Goal: Task Accomplishment & Management: Manage account settings

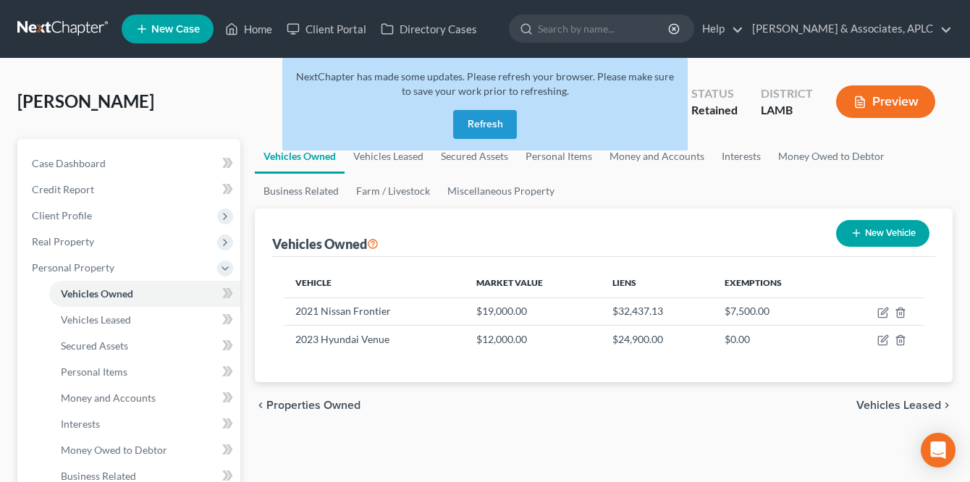
click at [51, 22] on link at bounding box center [63, 29] width 93 height 26
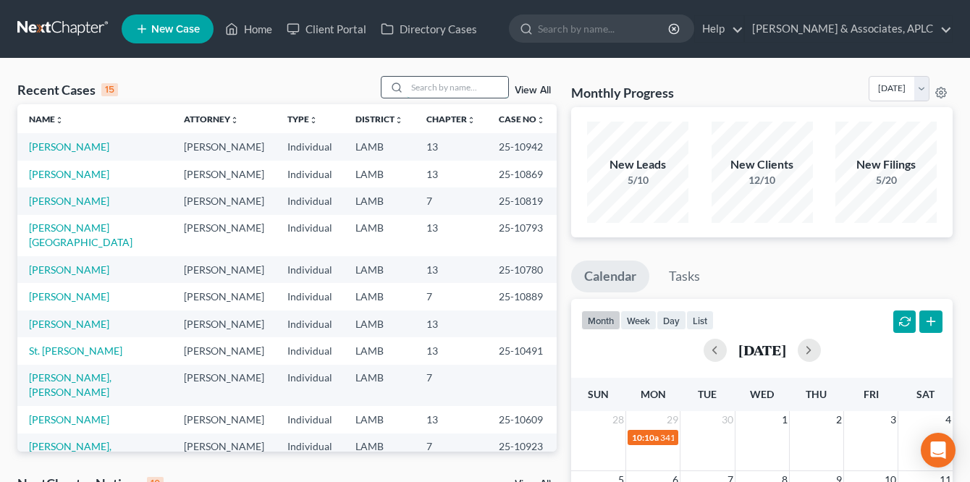
click at [423, 86] on input "search" at bounding box center [457, 87] width 101 height 21
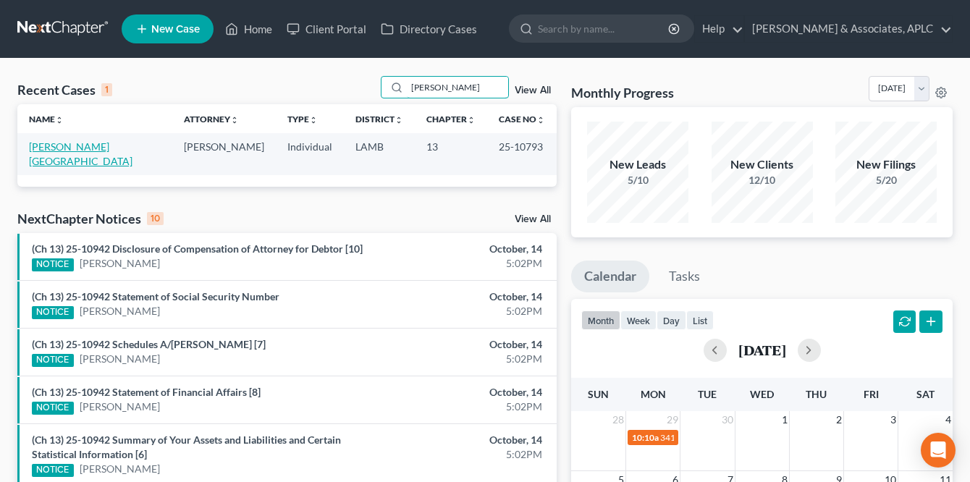
type input "booker"
click at [69, 145] on link "[PERSON_NAME][GEOGRAPHIC_DATA]" at bounding box center [80, 153] width 103 height 27
select select "8"
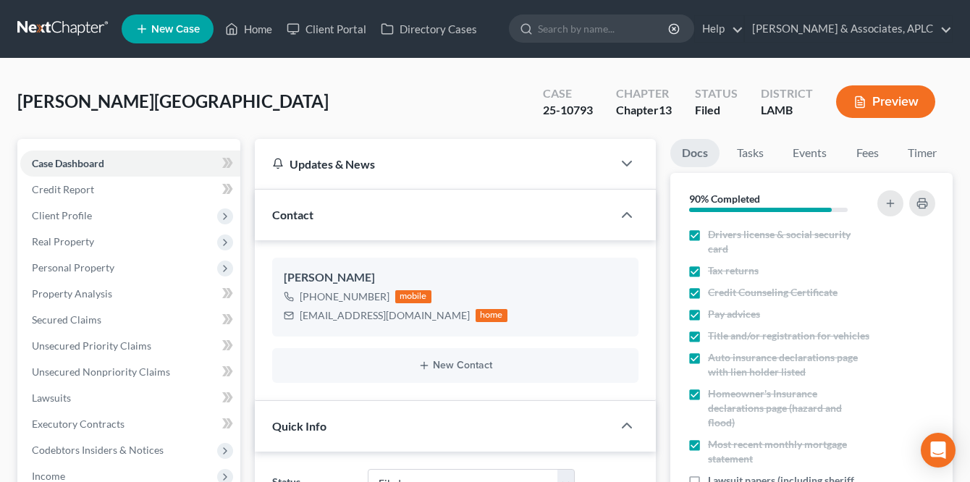
click at [41, 20] on link at bounding box center [63, 29] width 93 height 26
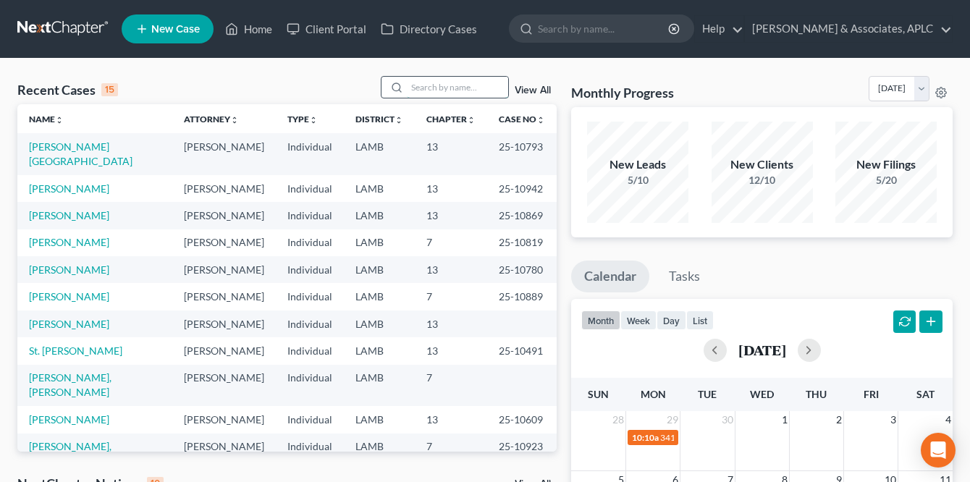
click at [417, 80] on input "search" at bounding box center [457, 87] width 101 height 21
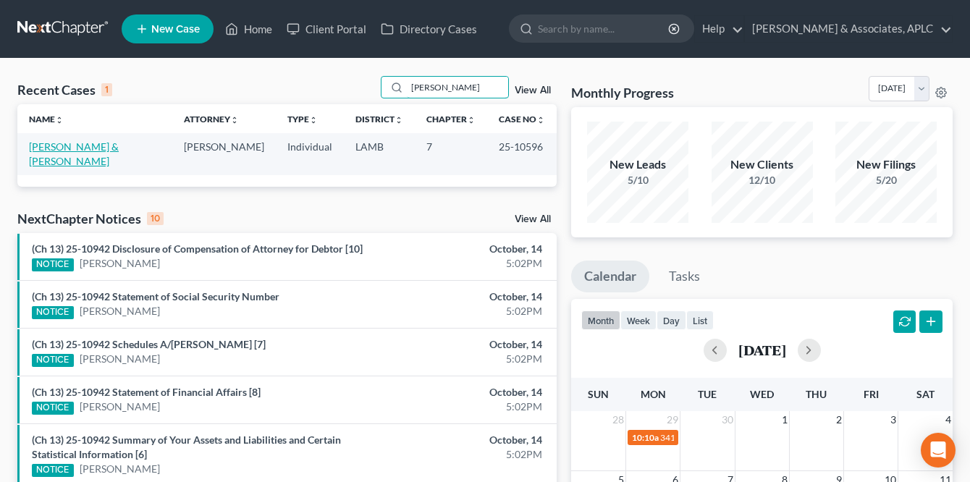
type input "[PERSON_NAME]"
click at [64, 147] on link "[PERSON_NAME] & [PERSON_NAME]" at bounding box center [74, 153] width 90 height 27
select select "1"
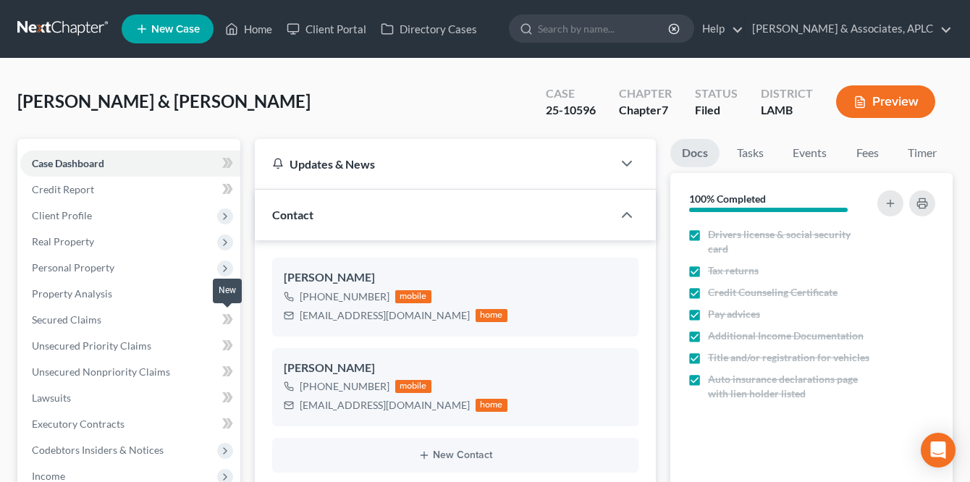
click at [229, 316] on icon at bounding box center [230, 319] width 7 height 10
click at [79, 318] on span "Secured Claims" at bounding box center [66, 319] width 69 height 12
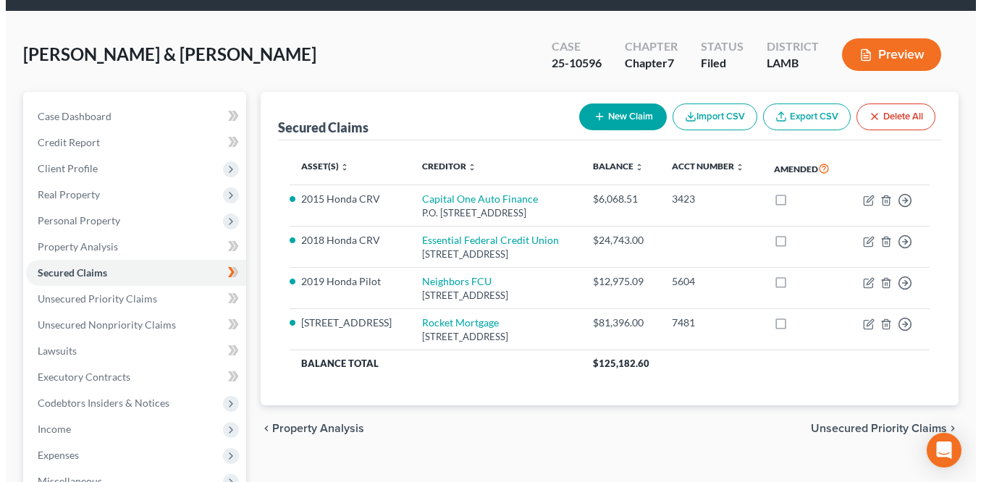
scroll to position [72, 0]
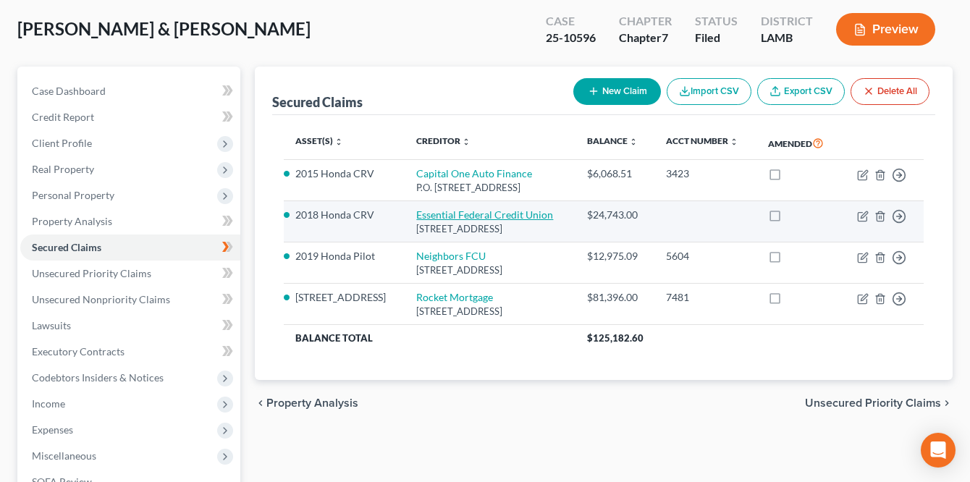
click at [433, 221] on link "Essential Federal Credit Union" at bounding box center [484, 214] width 137 height 12
select select "19"
select select "0"
select select "4"
select select "0"
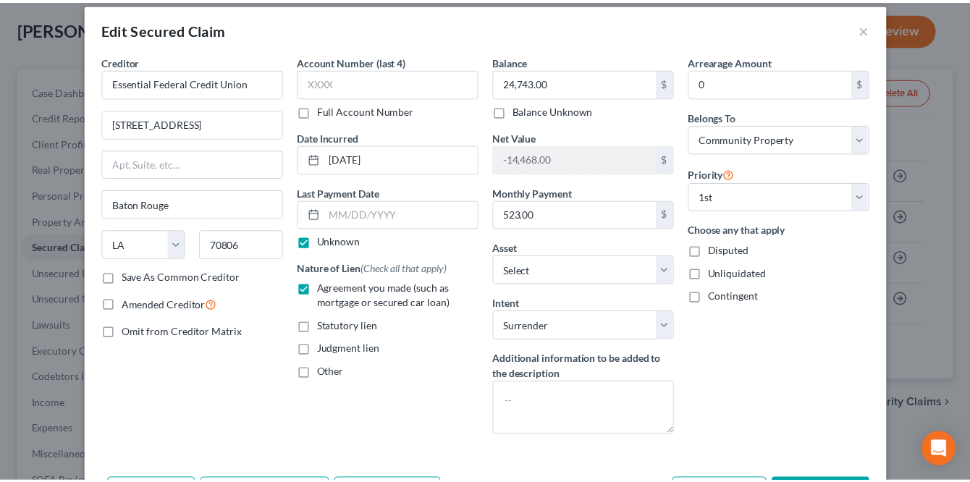
scroll to position [0, 0]
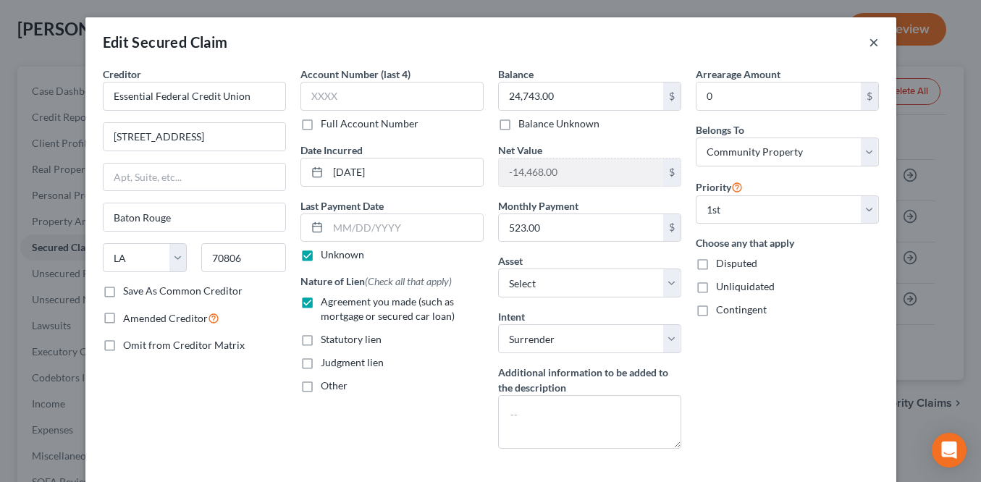
click at [868, 41] on button "×" at bounding box center [873, 41] width 10 height 17
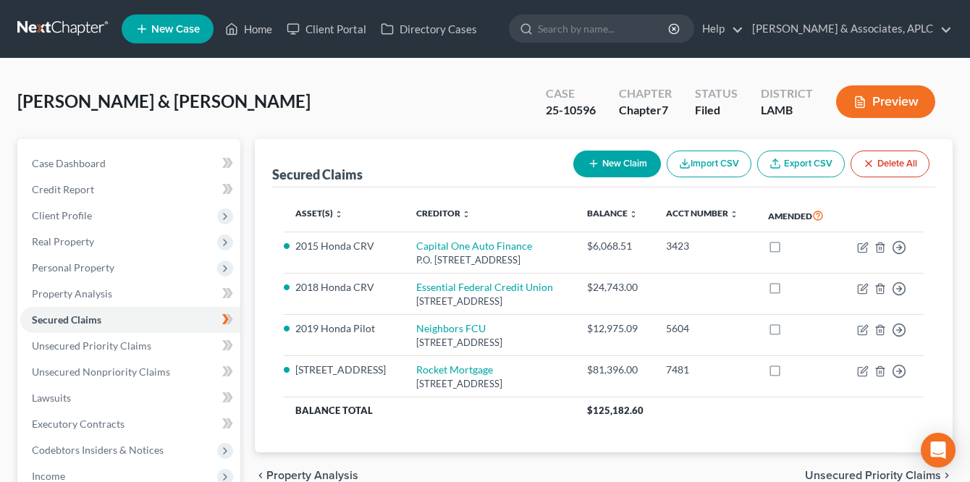
click at [54, 23] on link at bounding box center [63, 29] width 93 height 26
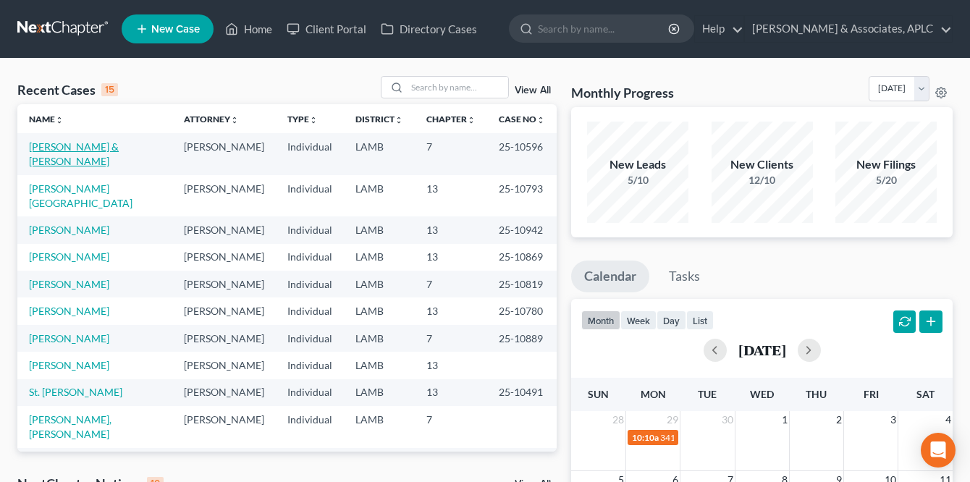
click at [59, 150] on link "[PERSON_NAME] & [PERSON_NAME]" at bounding box center [74, 153] width 90 height 27
select select "8"
select select "1"
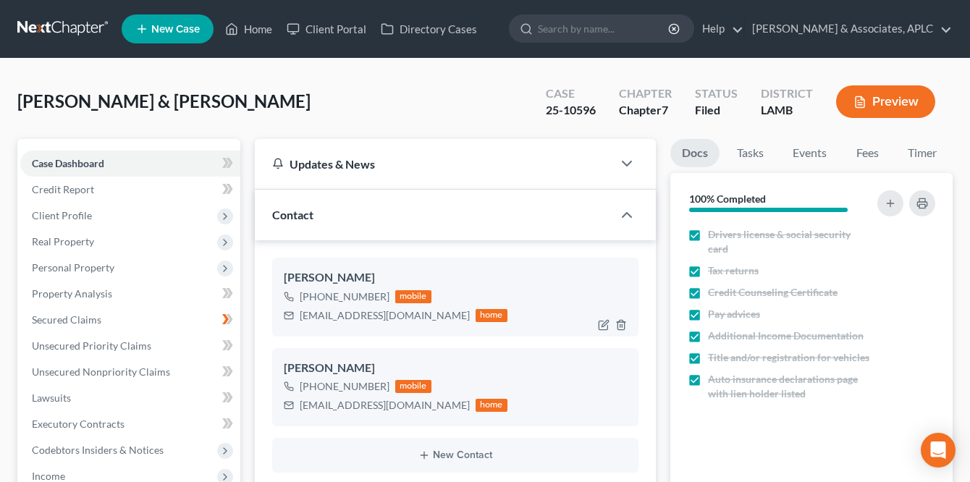
drag, startPoint x: 312, startPoint y: 296, endPoint x: 383, endPoint y: 301, distance: 71.1
click at [383, 301] on div "[PHONE_NUMBER]" at bounding box center [345, 296] width 90 height 14
copy div "(225) 776-1418"
